Goal: Transaction & Acquisition: Purchase product/service

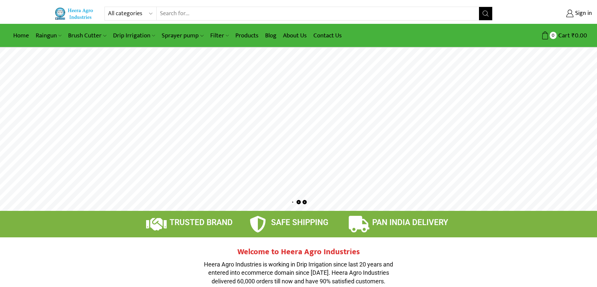
click at [200, 9] on input "Search input" at bounding box center [318, 13] width 322 height 13
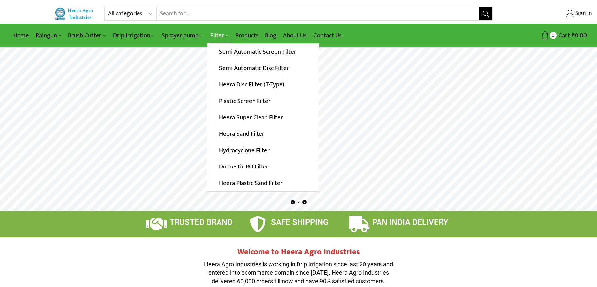
click at [213, 35] on link "Filter" at bounding box center [219, 36] width 25 height 16
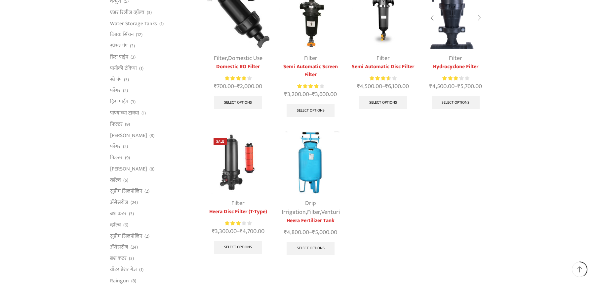
scroll to position [231, 0]
click at [304, 159] on img at bounding box center [310, 162] width 62 height 62
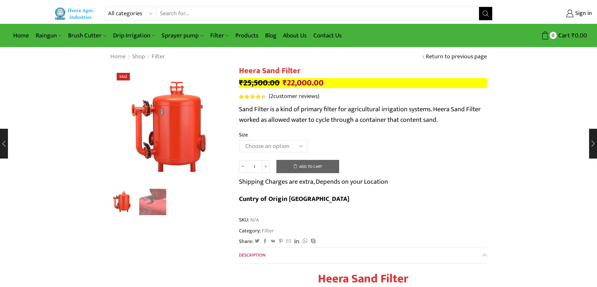
click at [293, 147] on select "Choose an option 3.0’’x 45 m3." at bounding box center [273, 146] width 68 height 12
select select "3-0x-45-m3"
click at [239, 140] on select "Choose an option 3.0’’x 45 m3." at bounding box center [273, 146] width 68 height 12
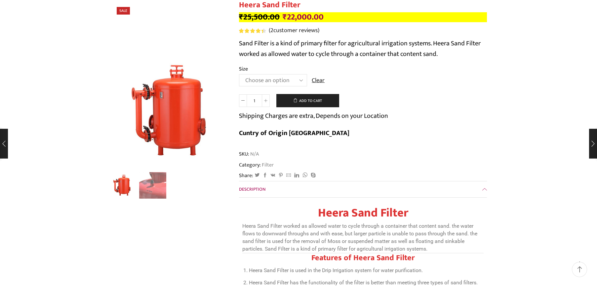
scroll to position [66, 0]
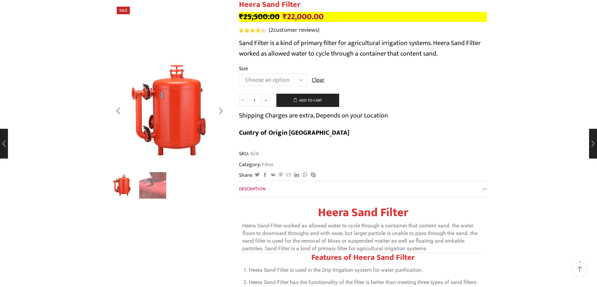
click at [155, 186] on img "2 / 2" at bounding box center [152, 184] width 27 height 27
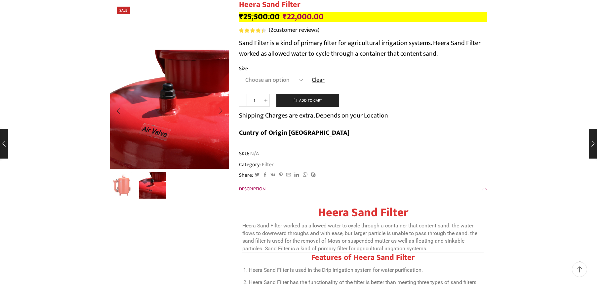
click at [121, 184] on img "1 / 2" at bounding box center [121, 184] width 27 height 27
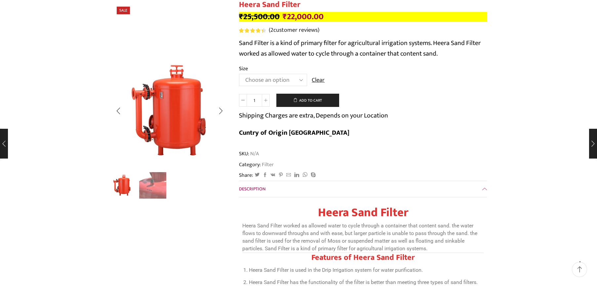
click at [153, 184] on img "2 / 2" at bounding box center [152, 184] width 27 height 27
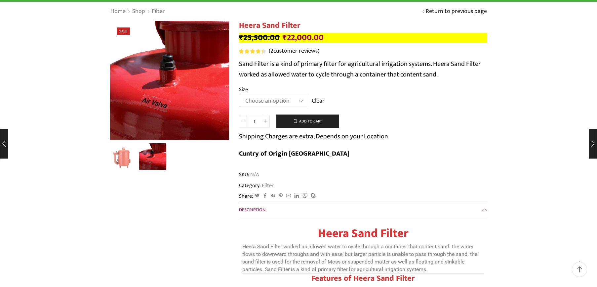
scroll to position [0, 0]
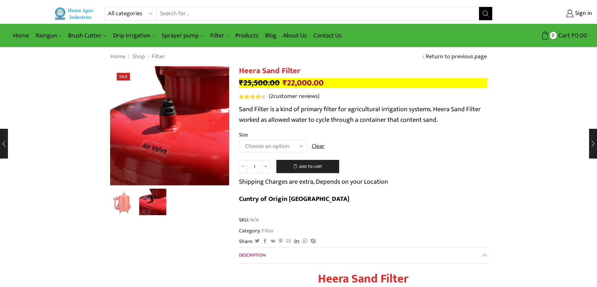
click at [289, 145] on select "Choose an option 3.0’’x 45 m3." at bounding box center [273, 146] width 68 height 12
click at [239, 140] on select "Choose an option 3.0’’x 45 m3." at bounding box center [273, 146] width 68 height 12
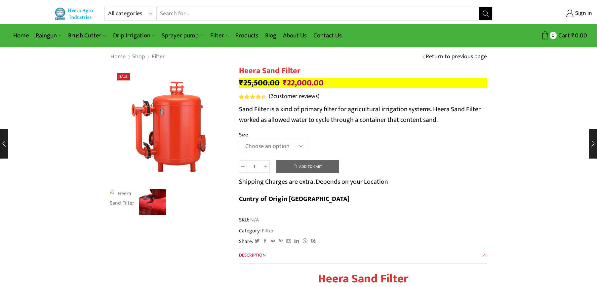
click at [280, 146] on select "Choose an option 3.0’’x 45 m3." at bounding box center [273, 146] width 68 height 12
select select "3-0x-45-m3"
click at [239, 140] on select "Choose an option 3.0’’x 45 m3." at bounding box center [273, 146] width 68 height 12
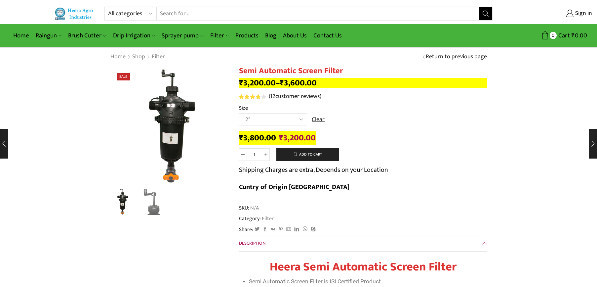
click at [298, 123] on select "Choose an option 2" 2.5" 3"" at bounding box center [273, 119] width 68 height 12
select select "3""
click at [239, 113] on select "Choose an option 2" 2.5" 3"" at bounding box center [273, 119] width 68 height 12
click at [154, 203] on img "2 / 2" at bounding box center [152, 200] width 27 height 27
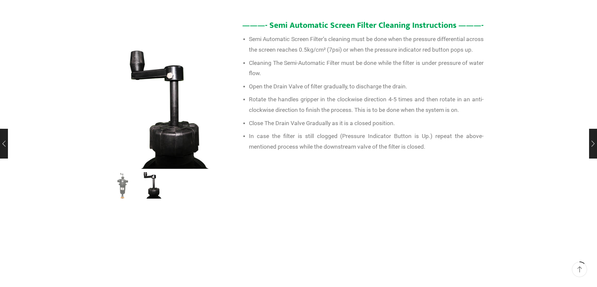
scroll to position [330, 0]
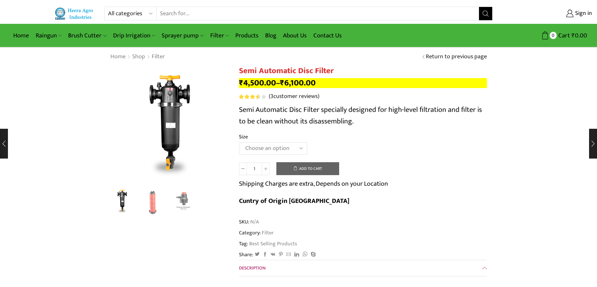
click at [272, 149] on select "Choose an option 2" Disc Filter 2.5" Disc Filter 3" Disc Filter" at bounding box center [273, 148] width 68 height 12
select select "3" Disc Filter"
click at [239, 142] on select "Choose an option 2" Disc Filter 2.5" Disc Filter 3" Disc Filter" at bounding box center [273, 148] width 68 height 12
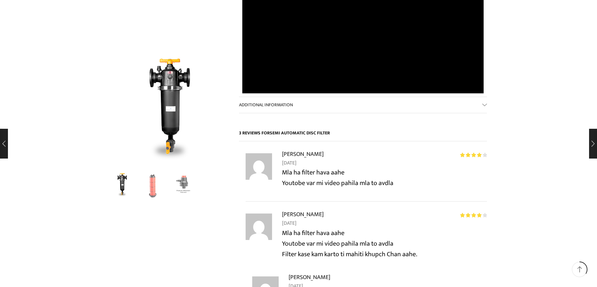
scroll to position [859, 0]
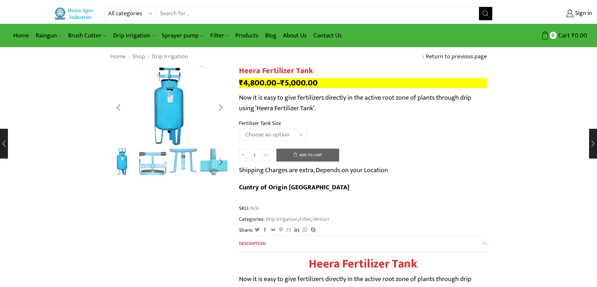
click at [186, 164] on img "3 / 5" at bounding box center [183, 160] width 27 height 27
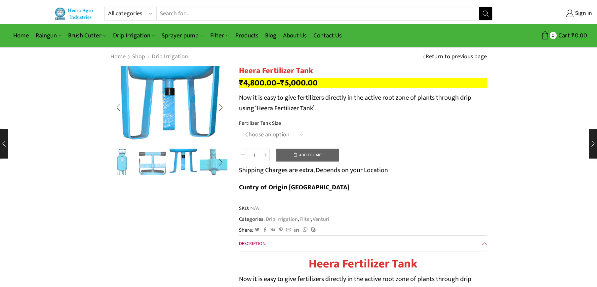
click at [212, 163] on img "4 / 5" at bounding box center [213, 160] width 27 height 27
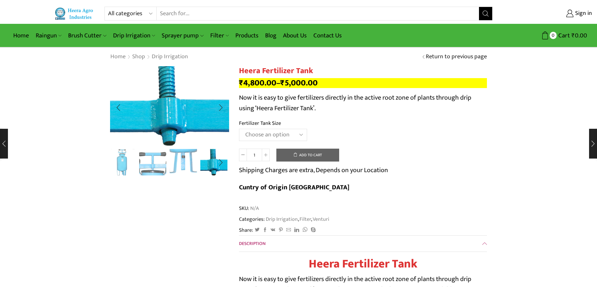
click at [186, 164] on img "3 / 5" at bounding box center [183, 161] width 27 height 27
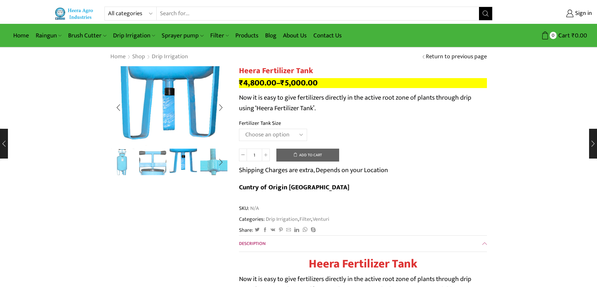
click at [158, 166] on img "2 / 5" at bounding box center [152, 160] width 27 height 27
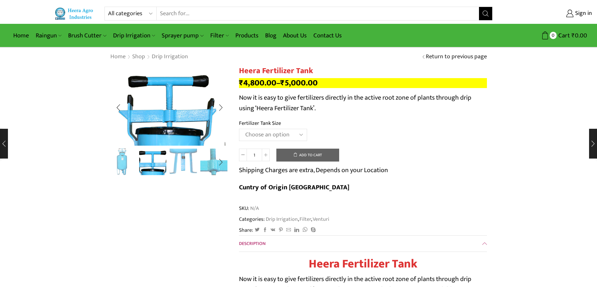
click at [129, 167] on img "1 / 5" at bounding box center [121, 160] width 27 height 27
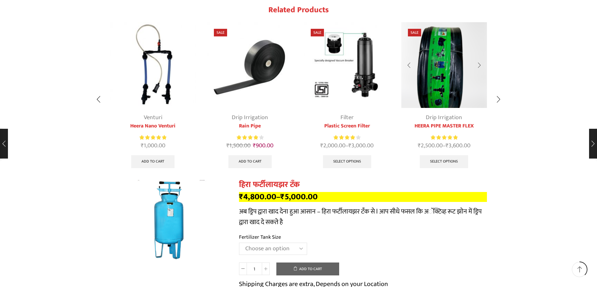
scroll to position [925, 0]
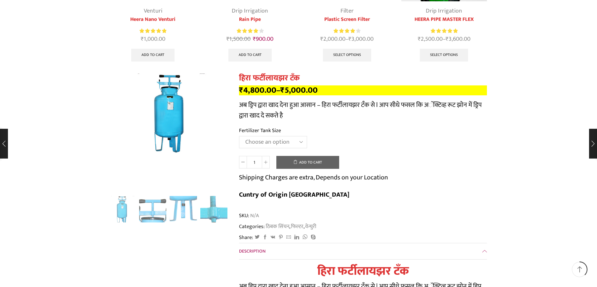
click at [297, 136] on select "Choose an option 90 Litres 120 Litres" at bounding box center [273, 142] width 68 height 12
select select "120 Litres"
click at [239, 136] on select "Choose an option 90 Litres 120 Litres" at bounding box center [273, 142] width 68 height 12
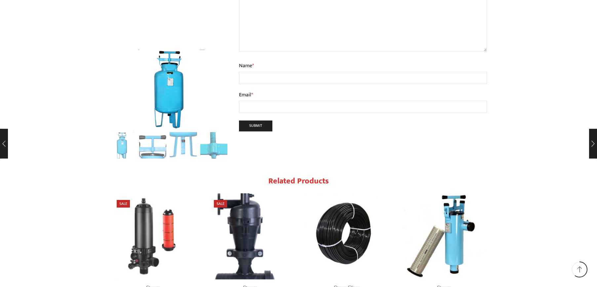
scroll to position [1652, 0]
